Goal: Task Accomplishment & Management: Use online tool/utility

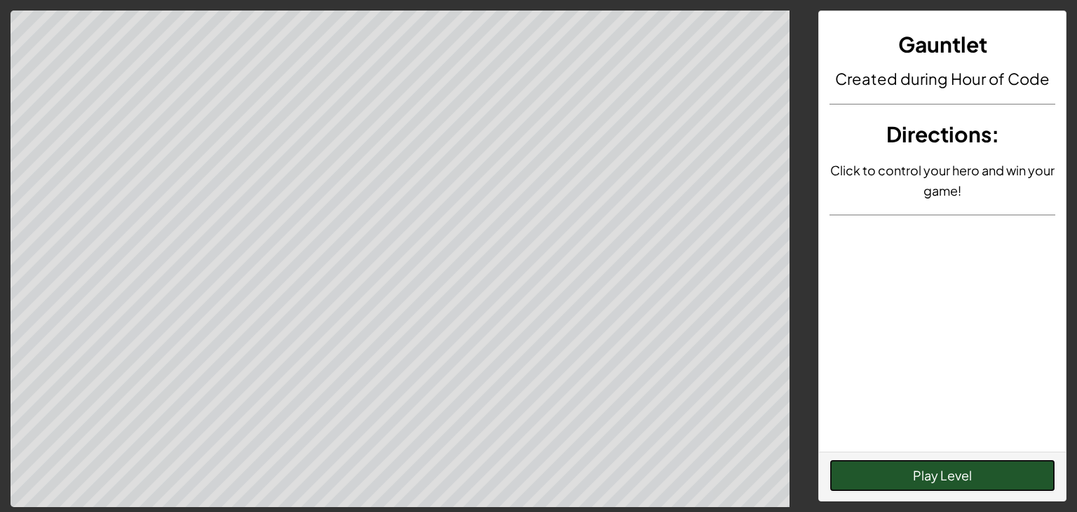
click at [926, 473] on button "Play Level" at bounding box center [943, 475] width 226 height 32
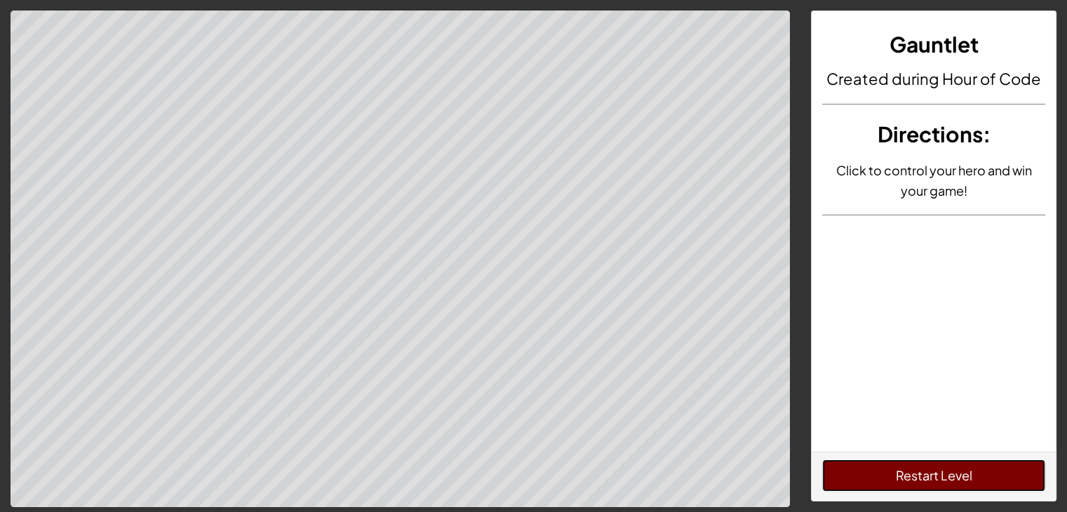
click at [926, 473] on button "Restart Level" at bounding box center [933, 475] width 223 height 32
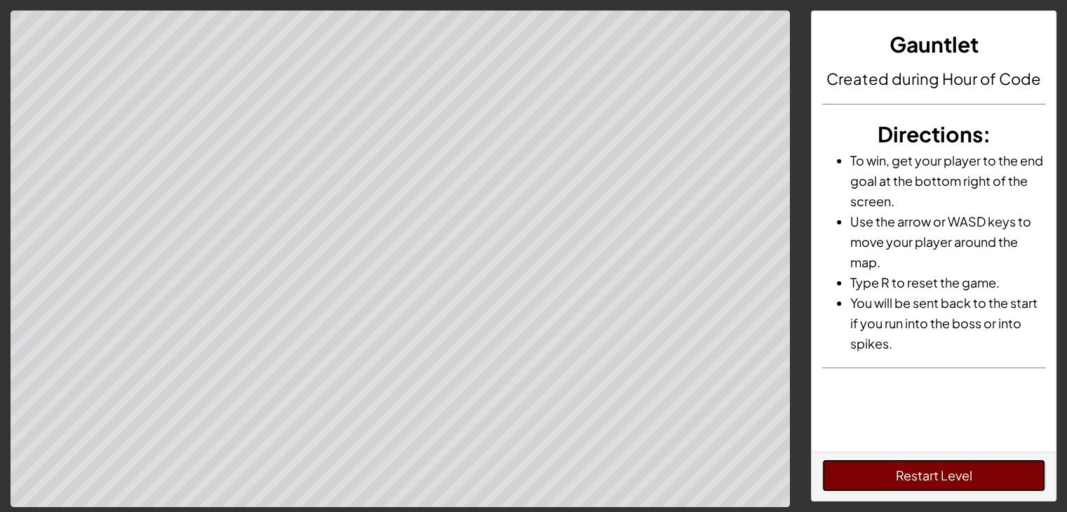
click at [926, 473] on button "Restart Level" at bounding box center [933, 475] width 223 height 32
click at [916, 471] on button "Restart Level" at bounding box center [933, 475] width 223 height 32
drag, startPoint x: 916, startPoint y: 471, endPoint x: 910, endPoint y: 462, distance: 10.5
click at [910, 462] on button "Restart Level" at bounding box center [933, 475] width 223 height 32
click at [958, 472] on button "Restart Level" at bounding box center [933, 475] width 223 height 32
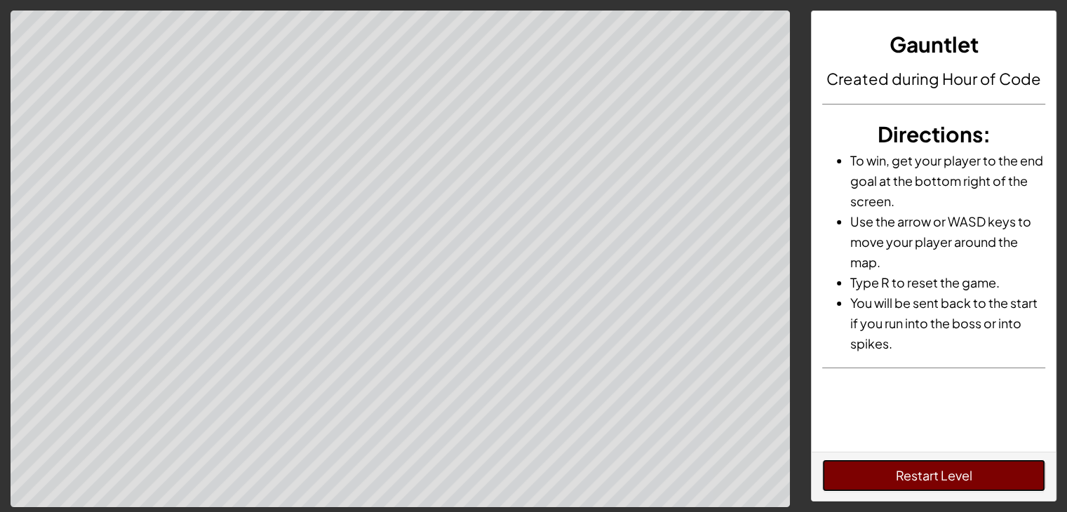
click at [958, 472] on button "Restart Level" at bounding box center [933, 475] width 223 height 32
click at [987, 462] on button "Restart Level" at bounding box center [933, 475] width 223 height 32
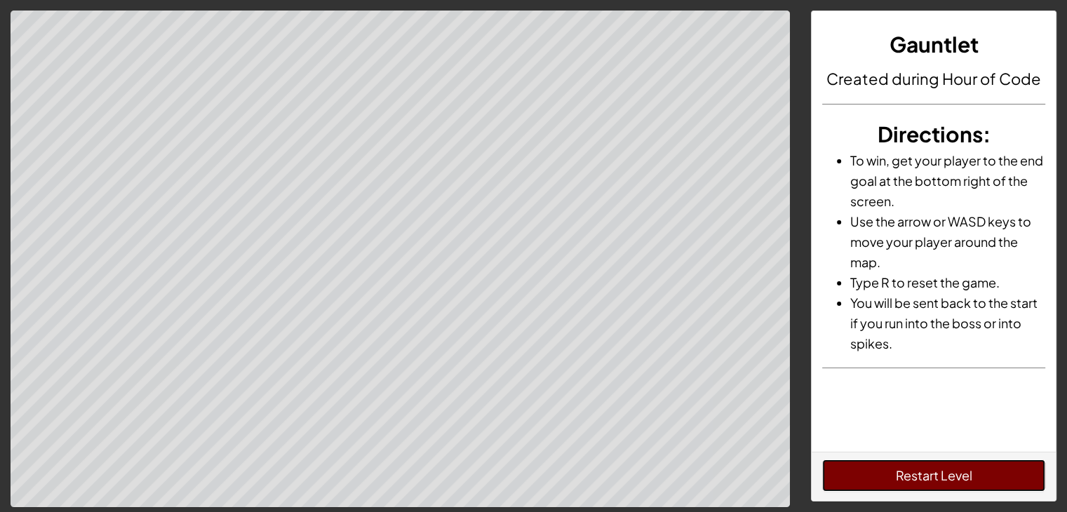
drag, startPoint x: 968, startPoint y: 462, endPoint x: 1013, endPoint y: 455, distance: 45.4
click at [1013, 455] on div "Restart Level" at bounding box center [933, 476] width 244 height 49
click at [1013, 480] on button "Restart Level" at bounding box center [933, 475] width 223 height 32
drag, startPoint x: 1013, startPoint y: 480, endPoint x: 1045, endPoint y: 463, distance: 35.8
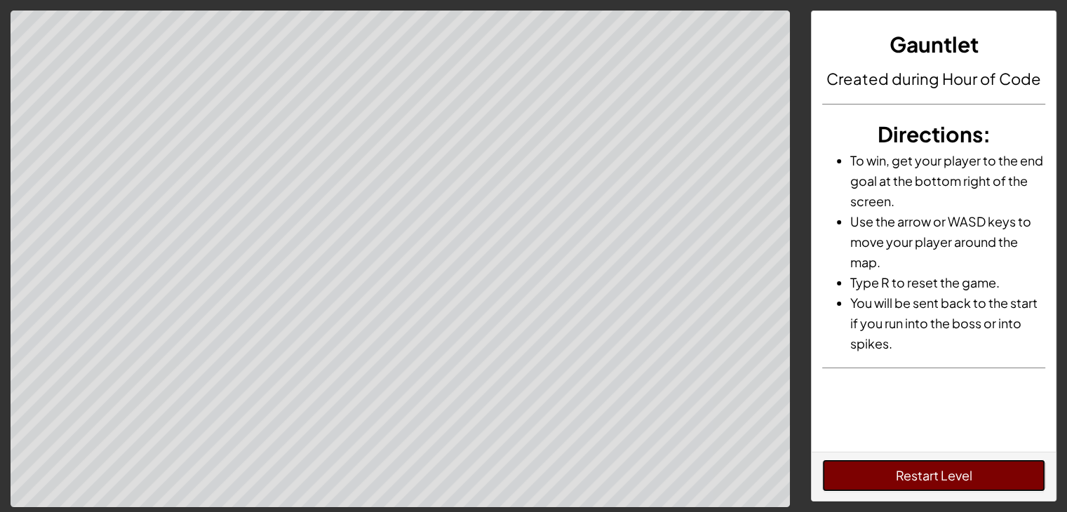
click at [1045, 463] on div "Restart Level" at bounding box center [933, 476] width 244 height 49
click at [1001, 470] on button "Restart Level" at bounding box center [933, 475] width 223 height 32
click at [999, 470] on button "Restart Level" at bounding box center [933, 475] width 223 height 32
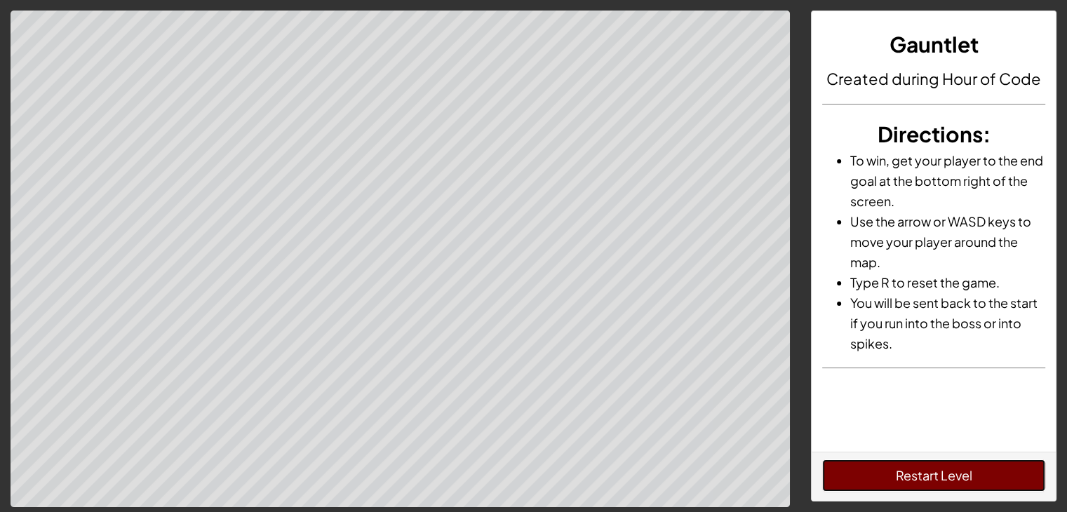
click at [999, 470] on button "Restart Level" at bounding box center [933, 475] width 223 height 32
